Goal: Transaction & Acquisition: Purchase product/service

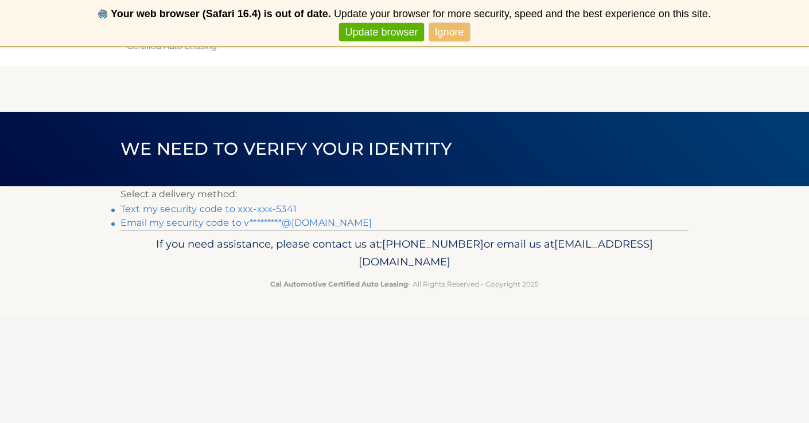
click at [281, 209] on link "Text my security code to xxx-xxx-5341" at bounding box center [208, 209] width 176 height 11
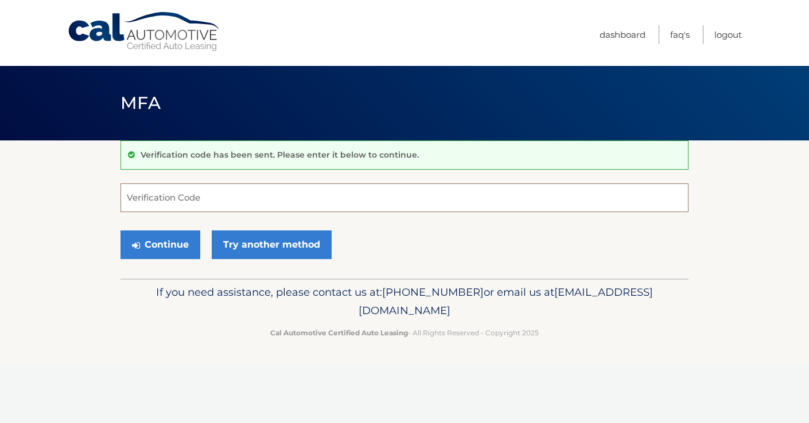
click at [174, 193] on input "Verification Code" at bounding box center [404, 198] width 568 height 29
type input "214505"
click at [171, 246] on button "Continue" at bounding box center [160, 245] width 80 height 29
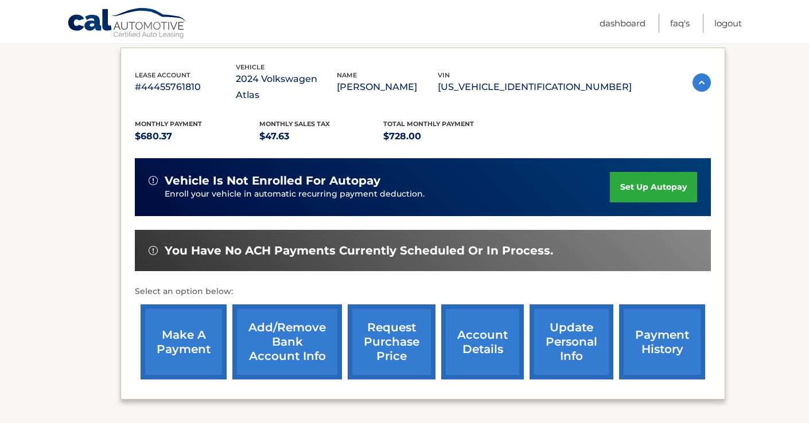
scroll to position [189, 0]
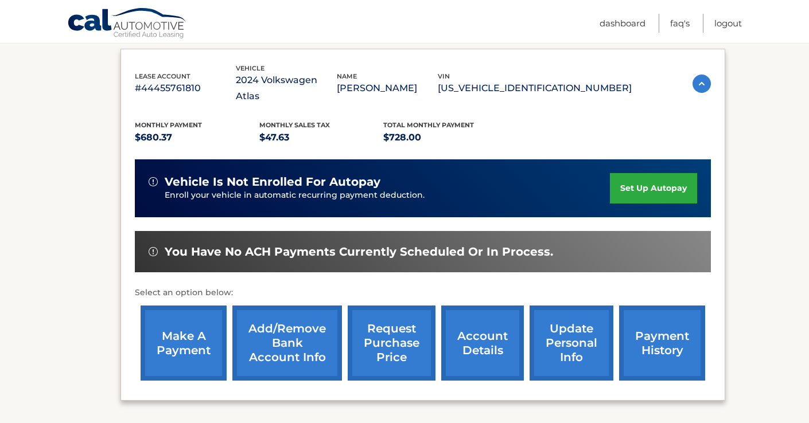
click at [655, 360] on link "payment history" at bounding box center [662, 343] width 86 height 75
click at [661, 336] on link "payment history" at bounding box center [662, 343] width 86 height 75
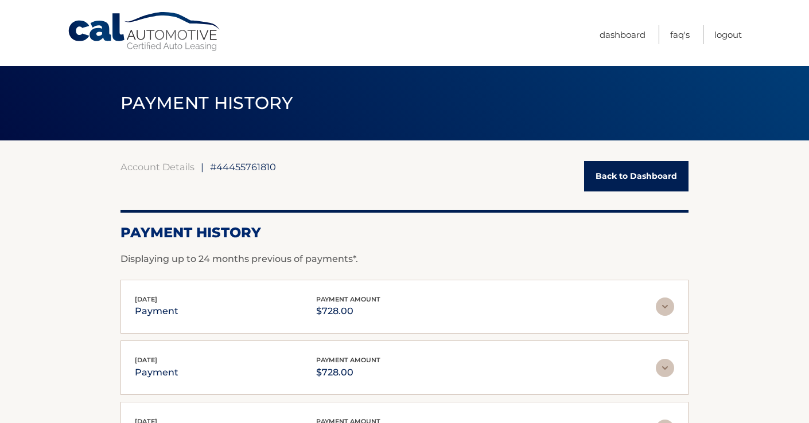
click at [653, 172] on link "Back to Dashboard" at bounding box center [636, 176] width 104 height 30
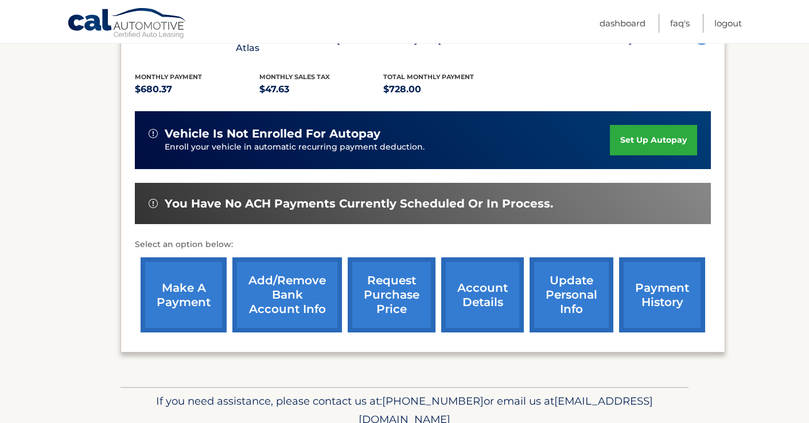
scroll to position [243, 0]
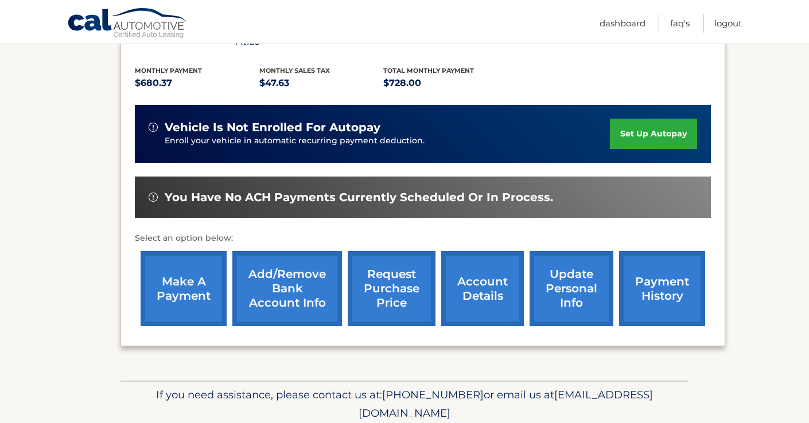
click at [216, 280] on link "make a payment" at bounding box center [184, 288] width 86 height 75
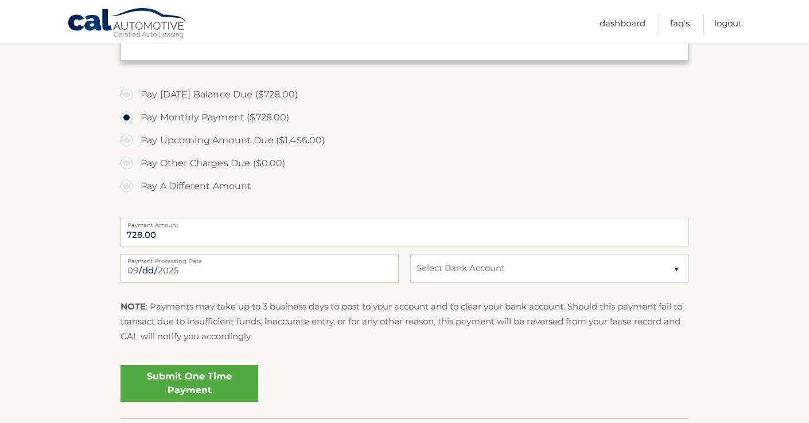
scroll to position [392, 0]
click at [196, 382] on link "Submit One Time Payment" at bounding box center [189, 383] width 138 height 37
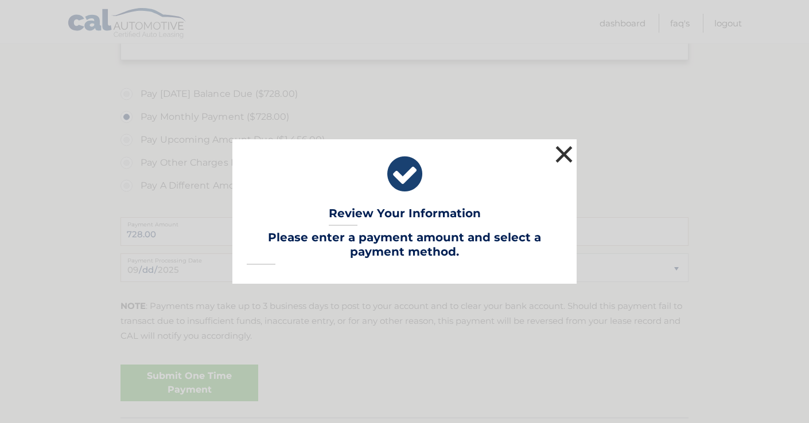
click at [563, 153] on button "×" at bounding box center [563, 154] width 23 height 23
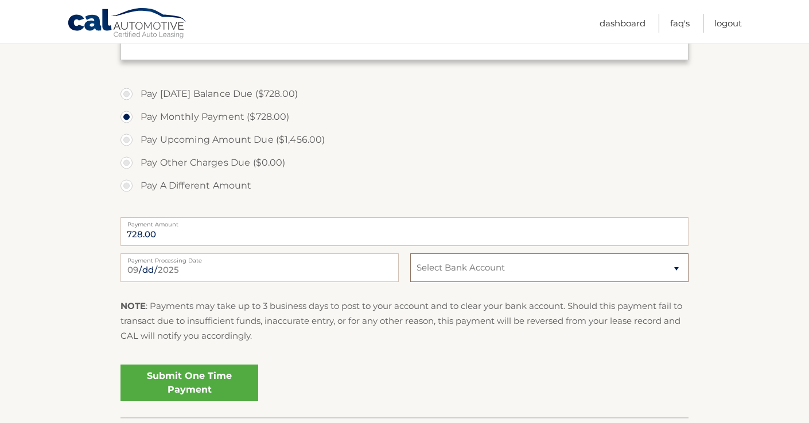
click at [456, 268] on select "Select Bank Account Checking [PERSON_NAME] FARGO BANK *****5752 Checking BANK O…" at bounding box center [549, 268] width 278 height 29
select select "ZmQ3OWZiNGYtMWNhYy00M2MzLTkzOTgtZGExNjViN2Q1N2Iy"
click at [205, 380] on link "Submit One Time Payment" at bounding box center [189, 383] width 138 height 37
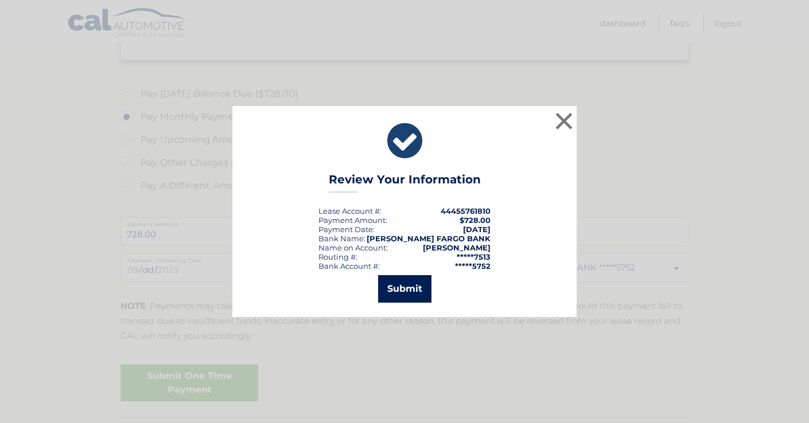
click at [395, 292] on button "Submit" at bounding box center [404, 289] width 53 height 28
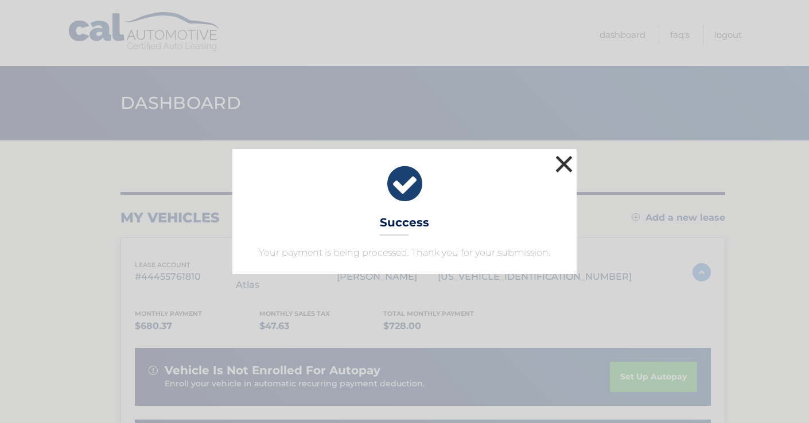
click at [570, 159] on button "×" at bounding box center [563, 164] width 23 height 23
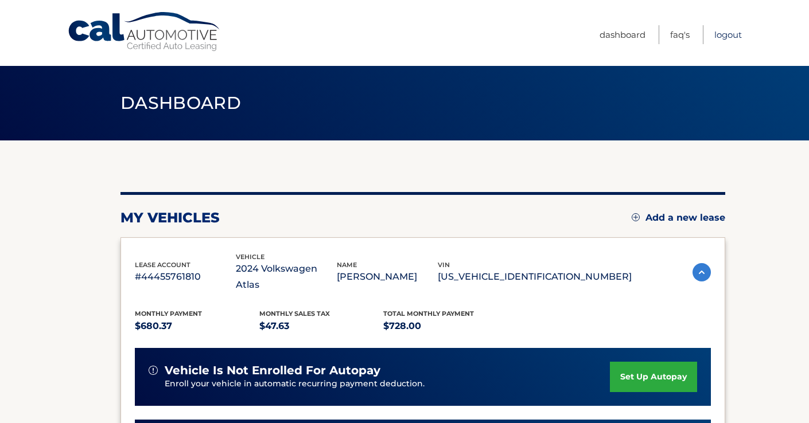
click at [727, 36] on link "Logout" at bounding box center [728, 34] width 28 height 19
